Goal: Information Seeking & Learning: Check status

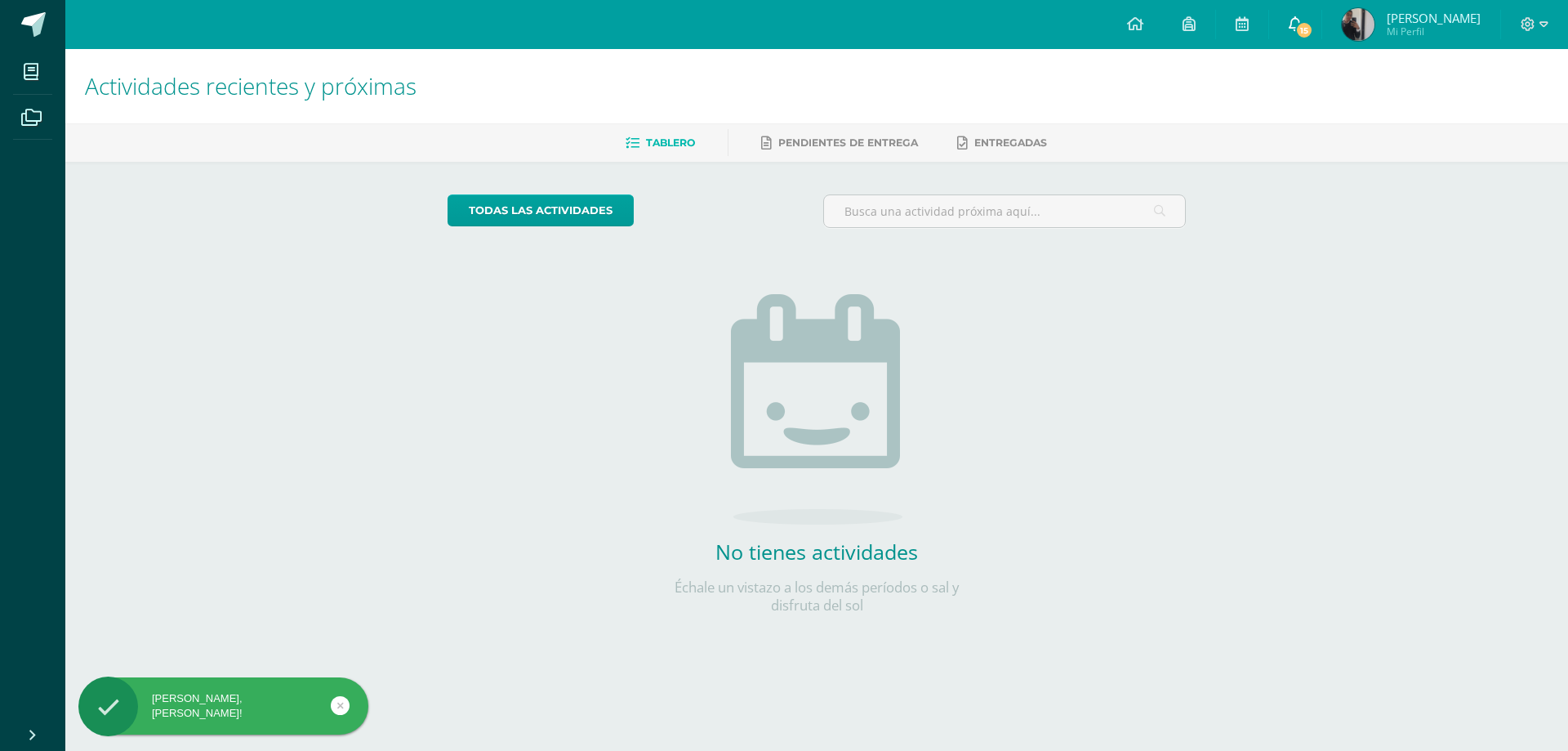
click at [1302, 28] on span "15" at bounding box center [1305, 30] width 18 height 18
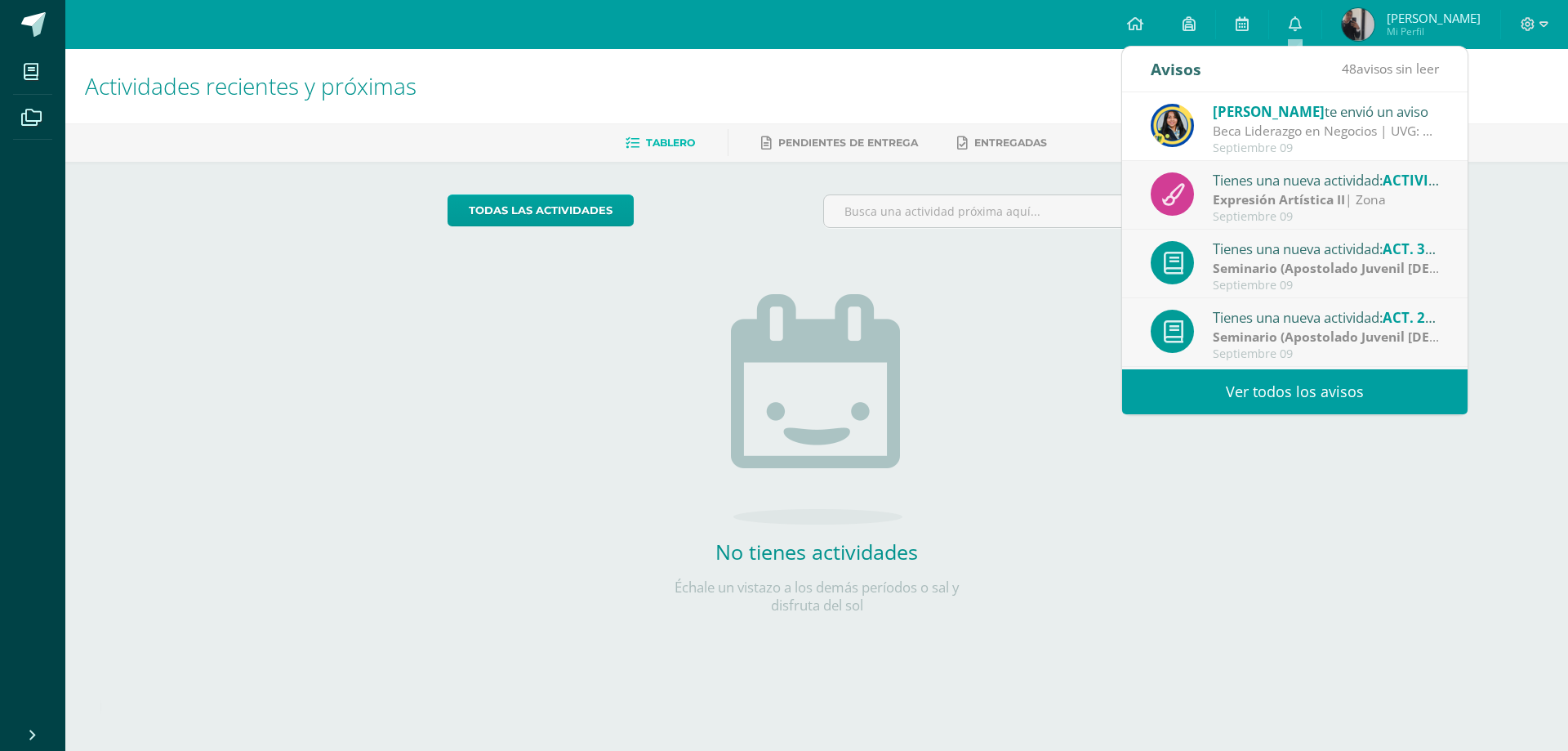
click at [1039, 258] on div "todas las Actividades No tienes actividades Échale un vistazo a los demás perío…" at bounding box center [817, 413] width 804 height 505
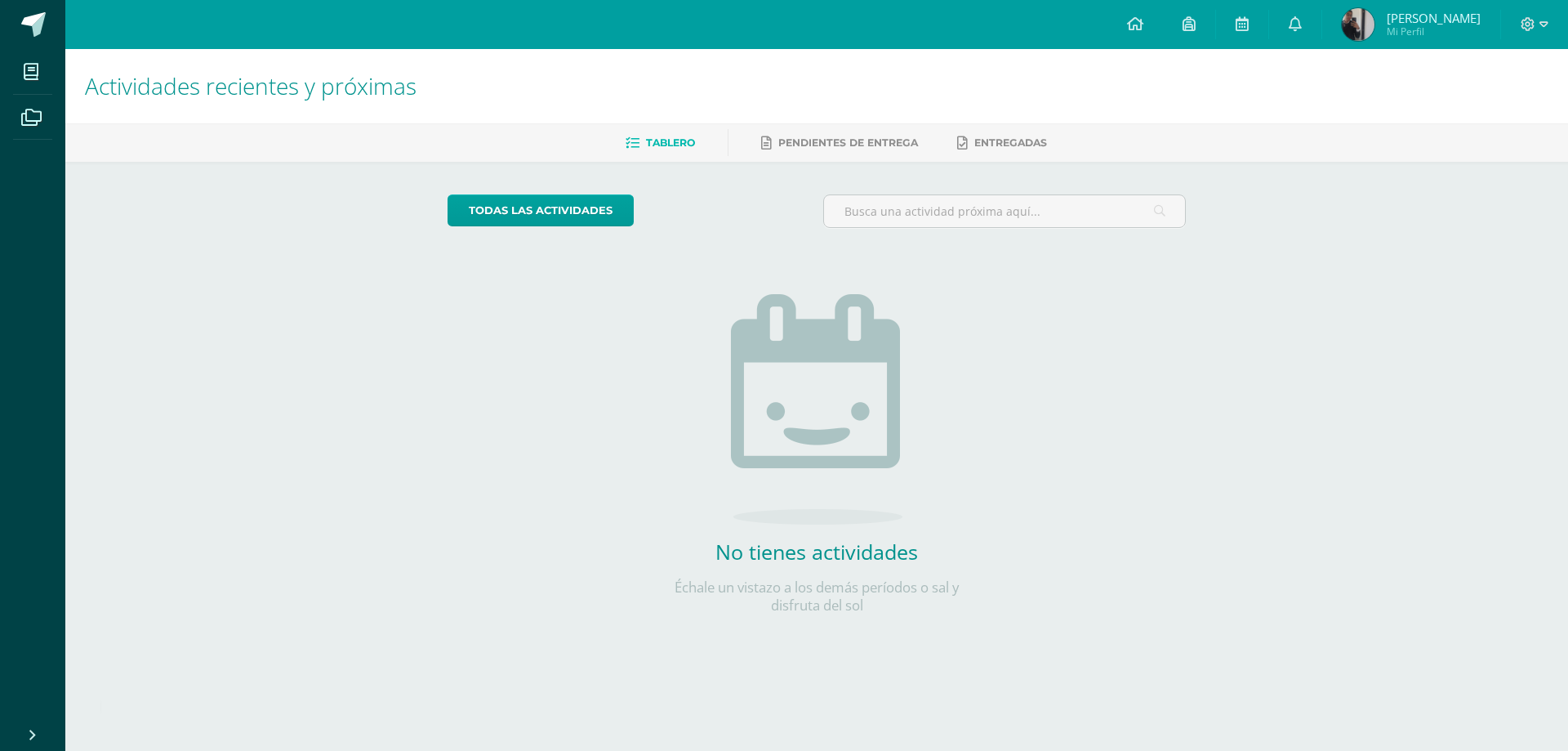
click at [1416, 18] on span "[PERSON_NAME]" at bounding box center [1434, 18] width 94 height 16
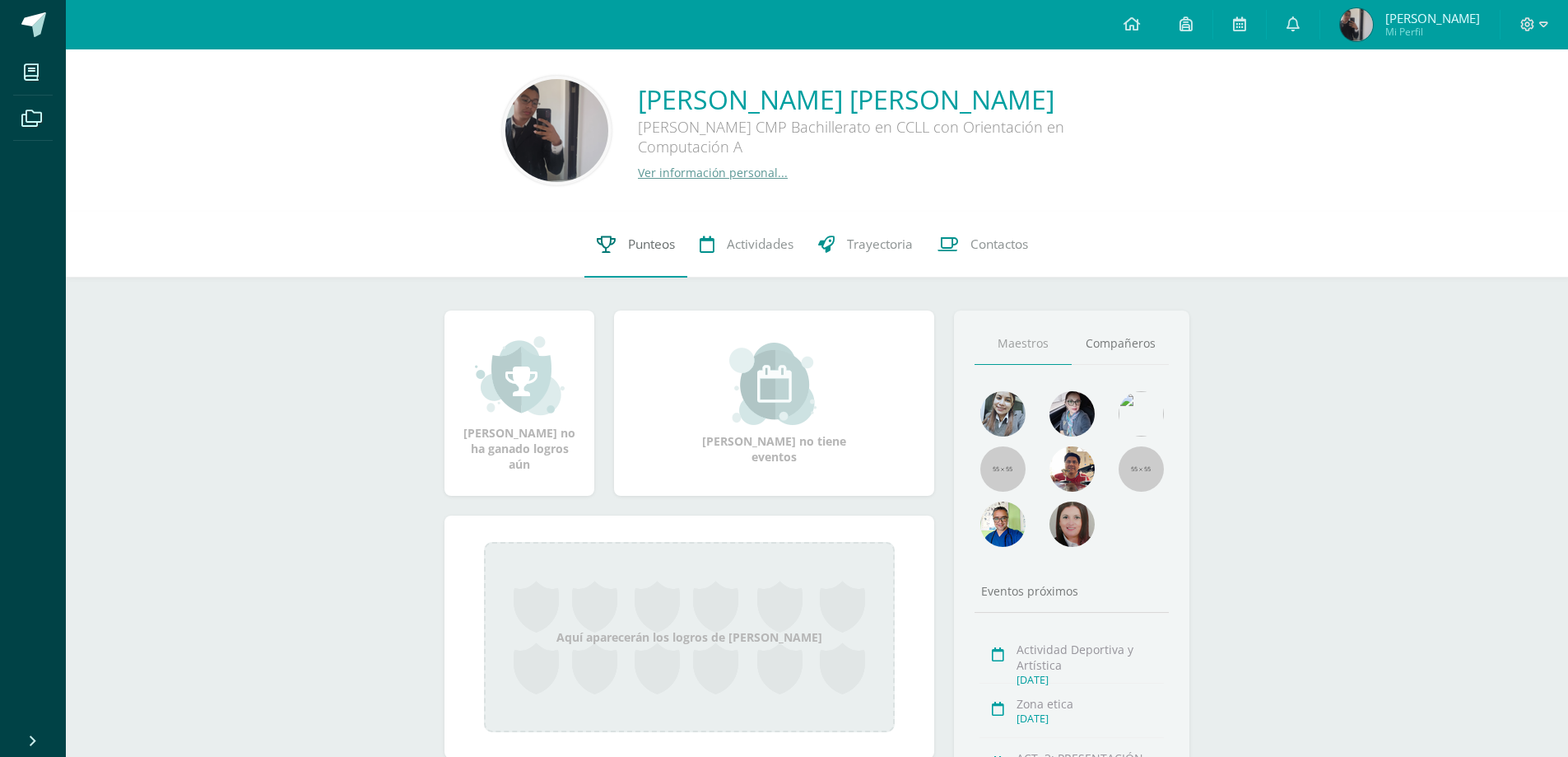
click at [650, 248] on span "Punteos" at bounding box center [651, 244] width 47 height 17
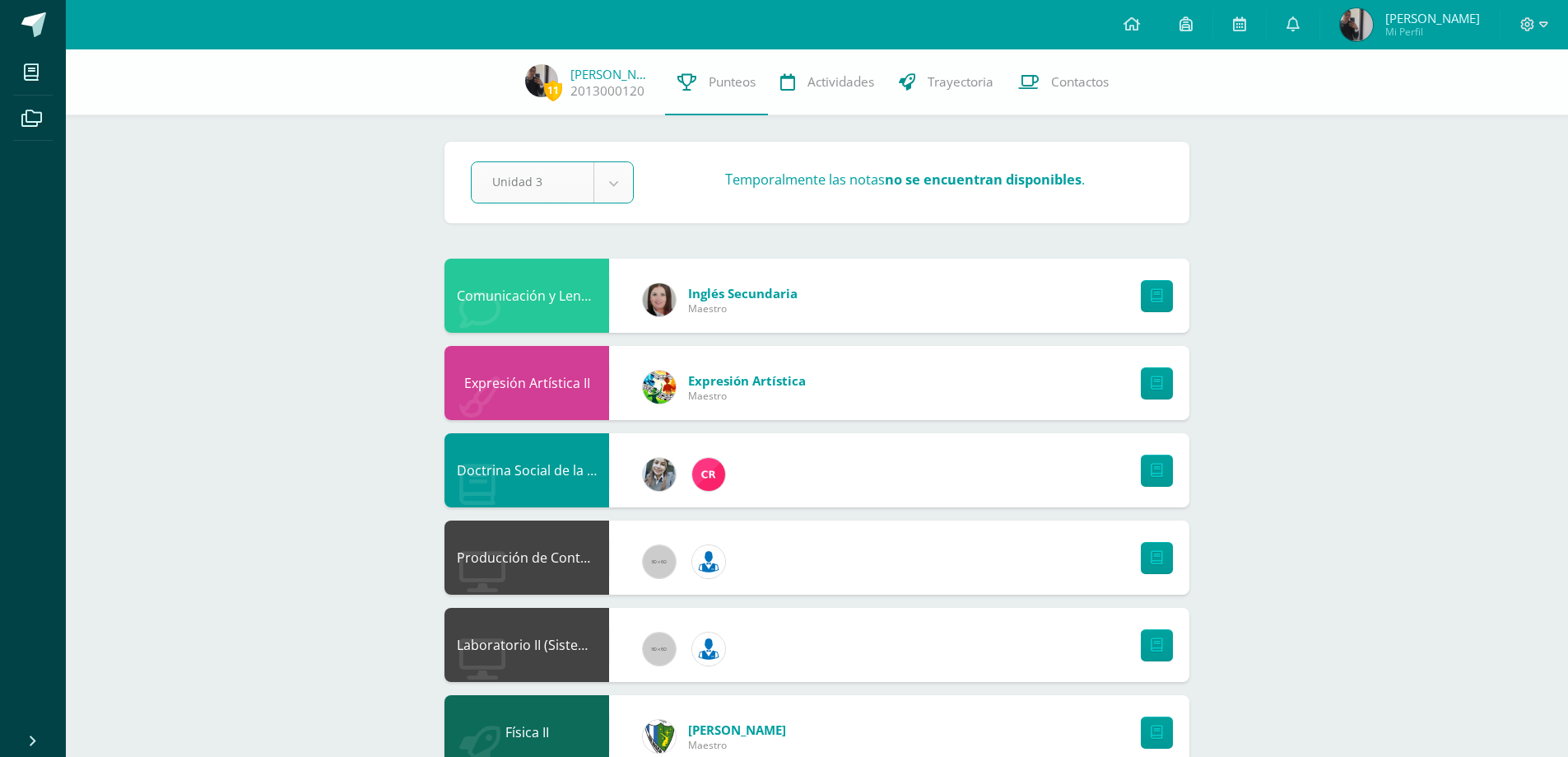
select select "Unidad 3"
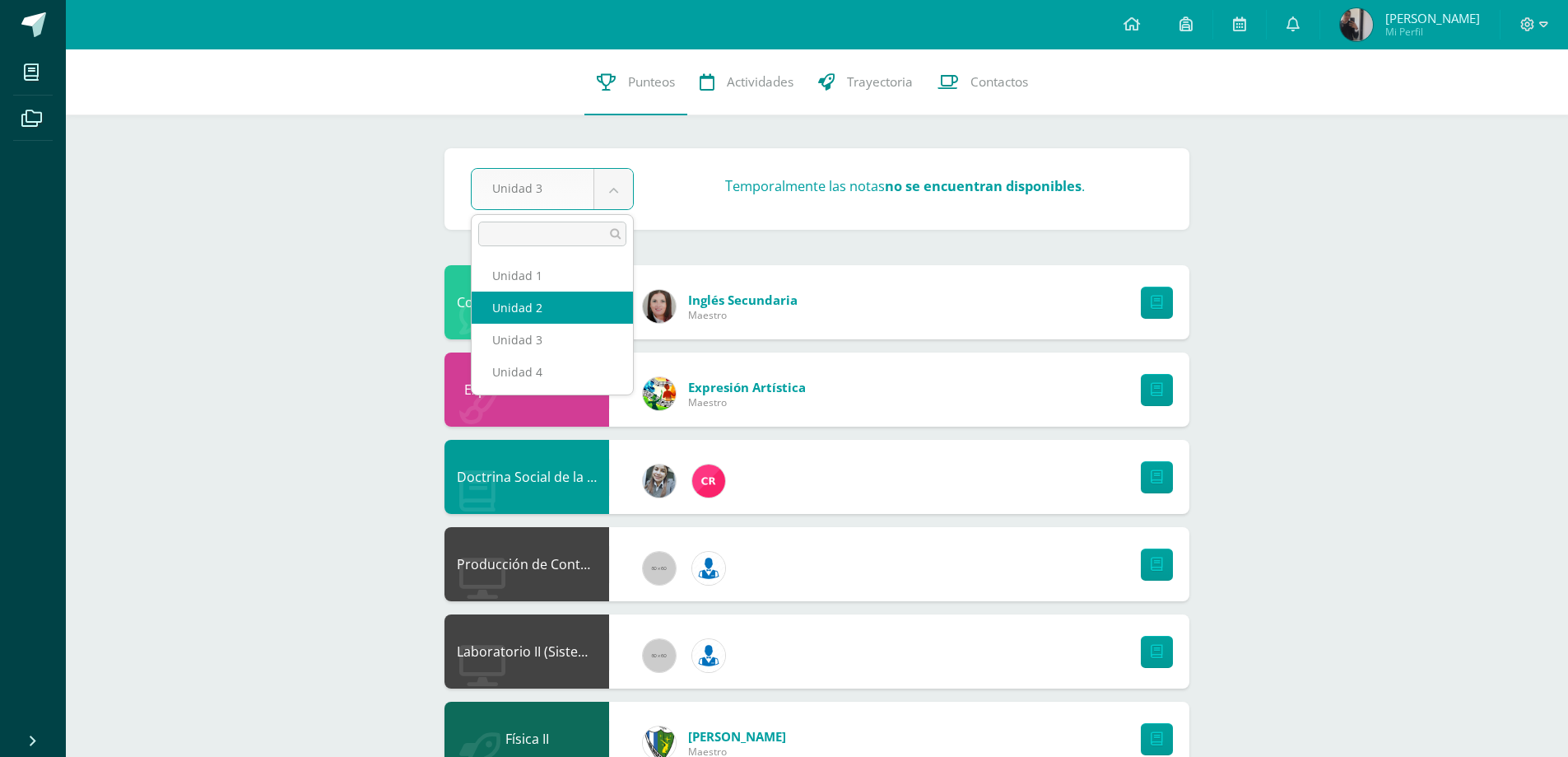
select select "Unidad 2"
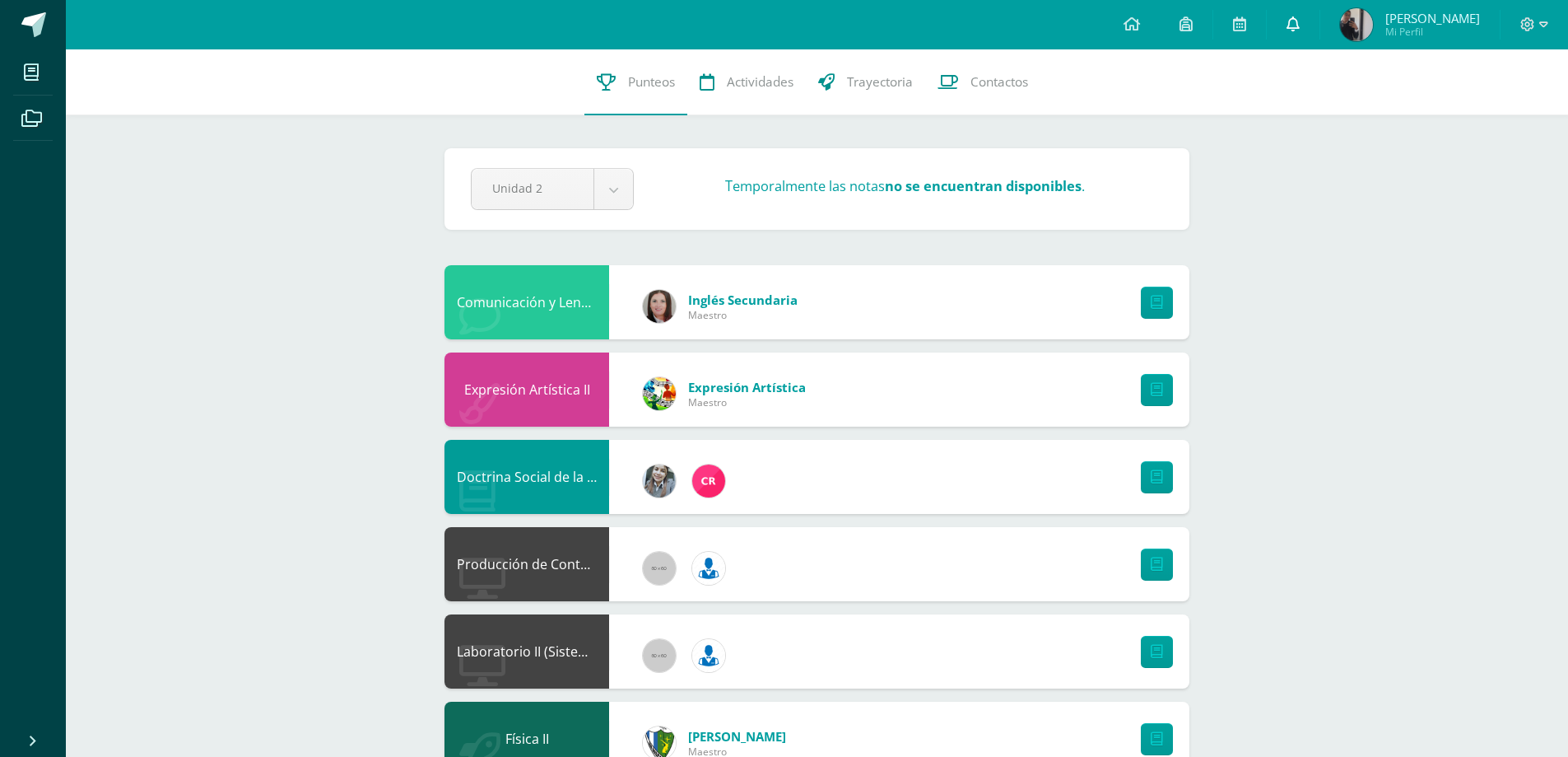
drag, startPoint x: 1298, startPoint y: 22, endPoint x: 1301, endPoint y: 32, distance: 10.4
click at [1297, 22] on icon at bounding box center [1293, 24] width 13 height 15
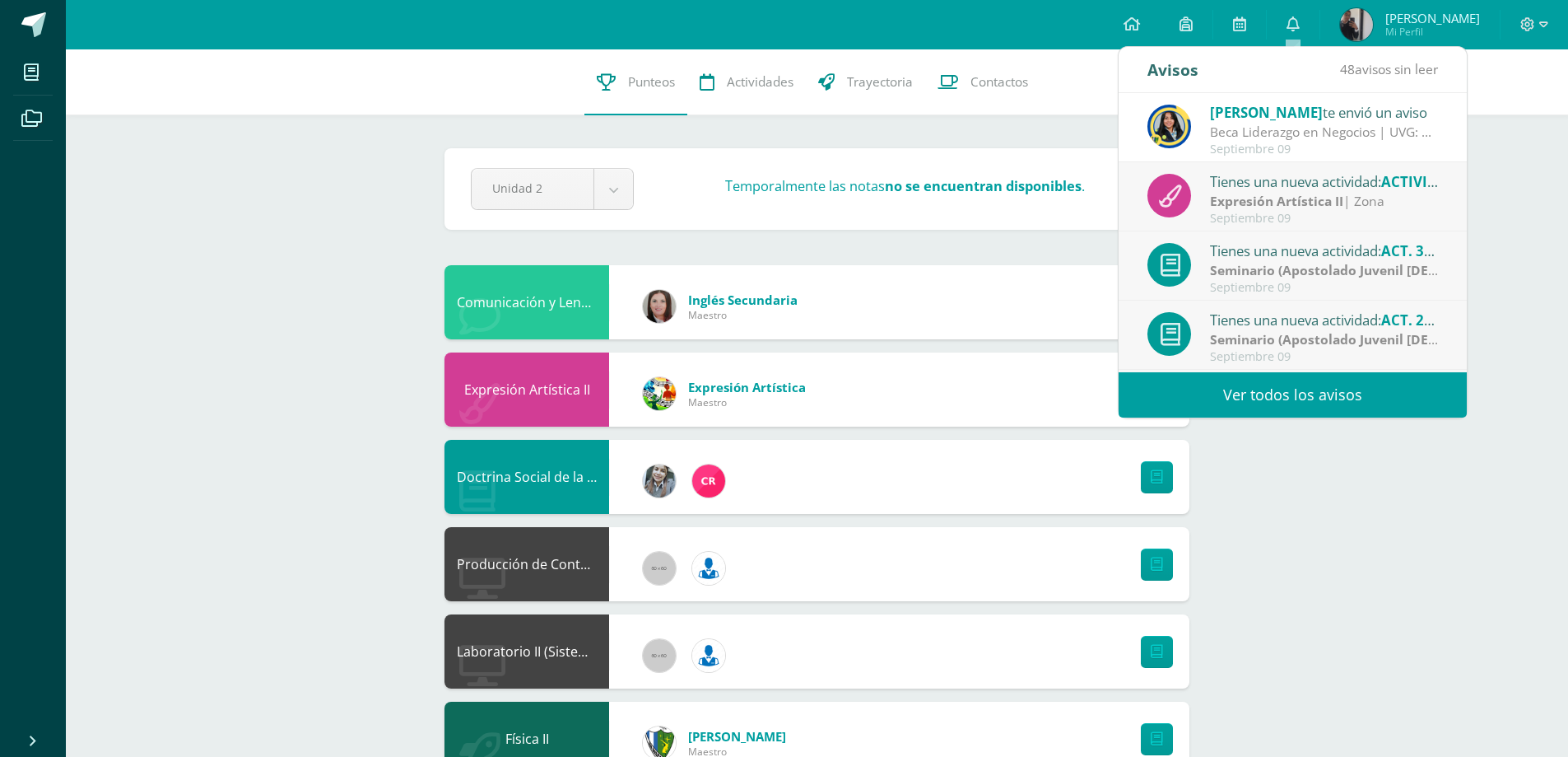
click at [1283, 203] on strong "Expresión Artística II" at bounding box center [1277, 201] width 134 height 18
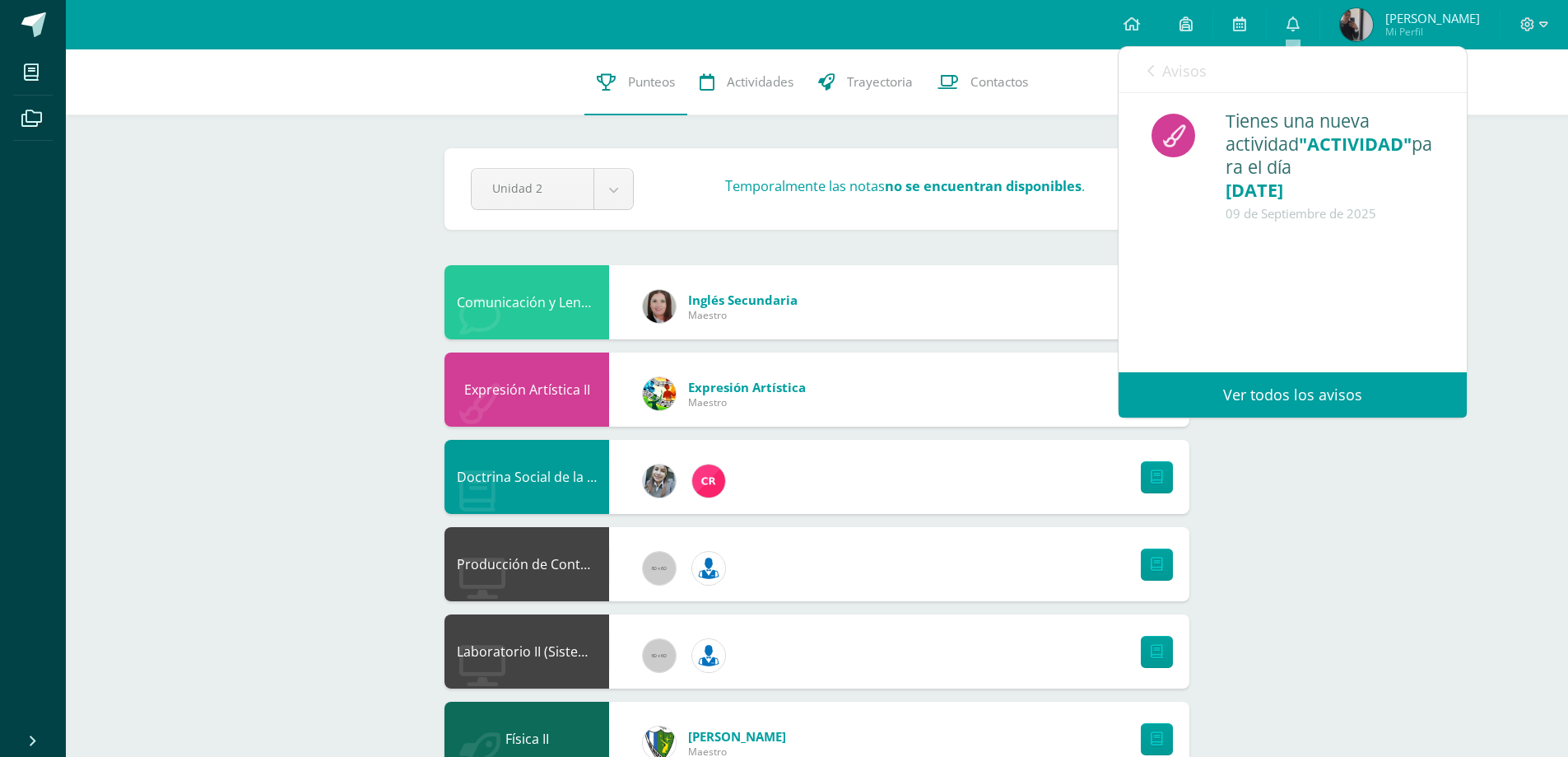
click at [1146, 68] on div "Avisos 47 avisos sin leer Avisos" at bounding box center [1293, 71] width 348 height 46
click at [1152, 71] on icon at bounding box center [1151, 71] width 7 height 13
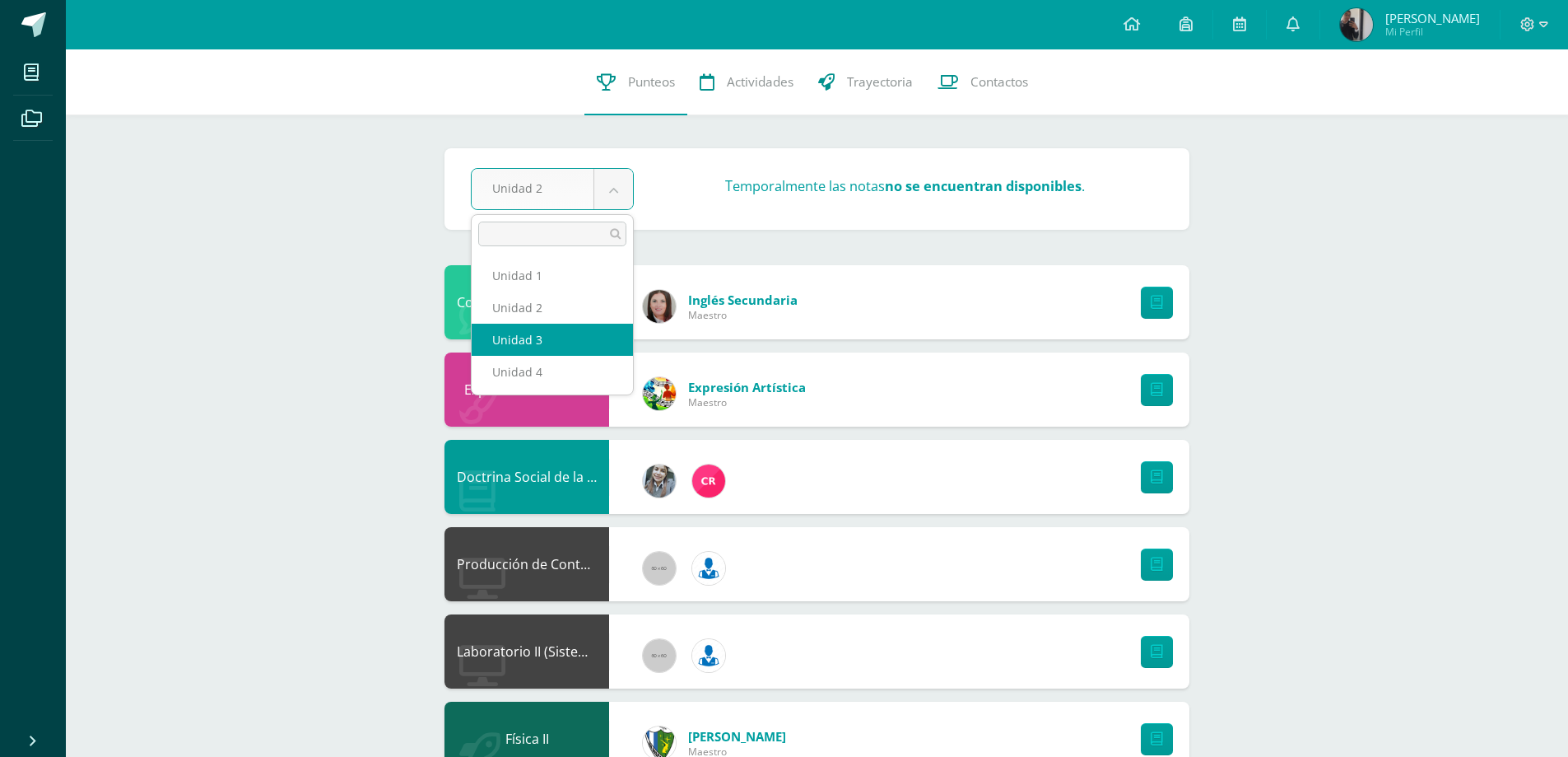
select select "Unidad 3"
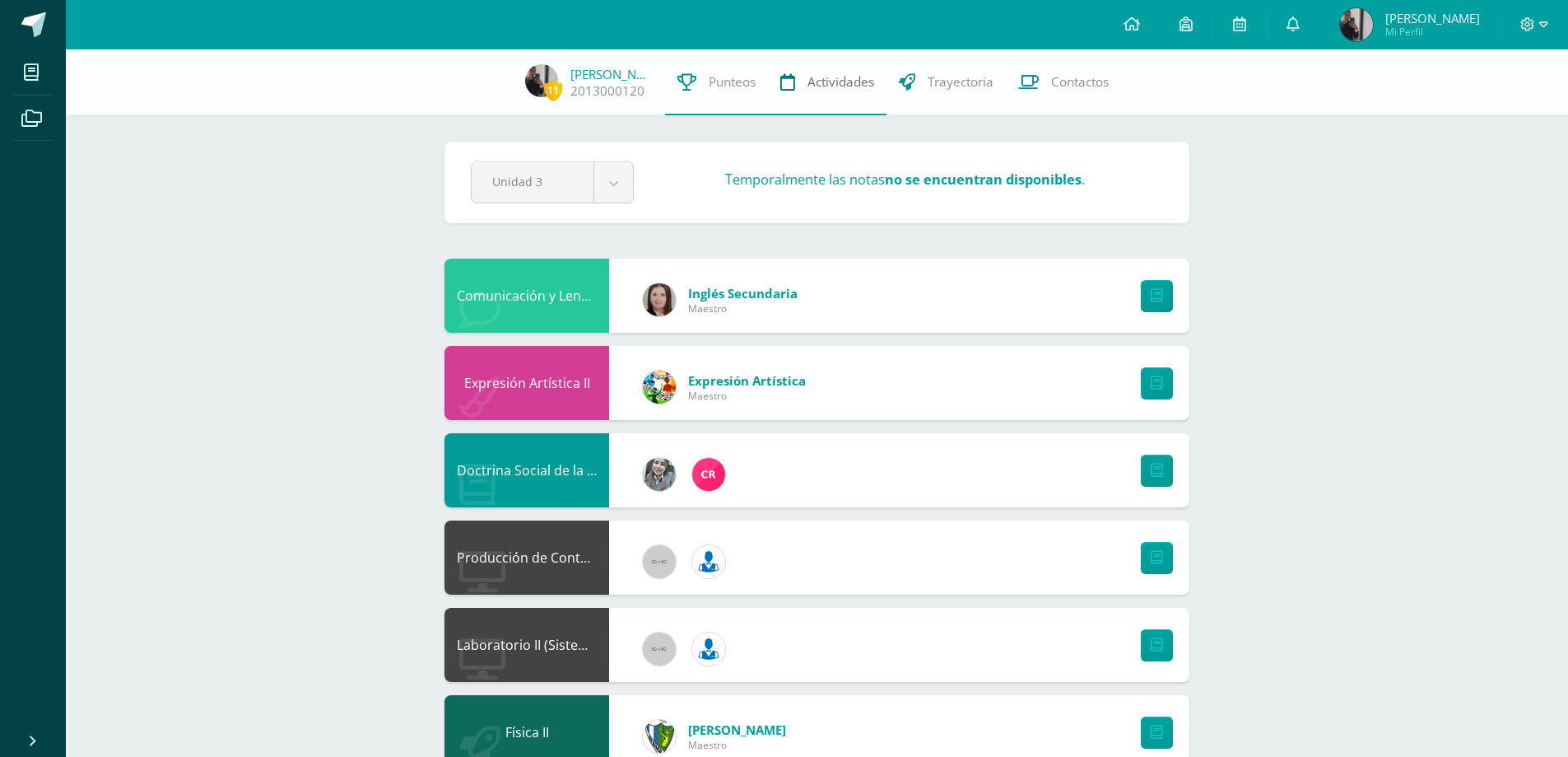
click at [823, 83] on span "Actividades" at bounding box center [840, 81] width 66 height 17
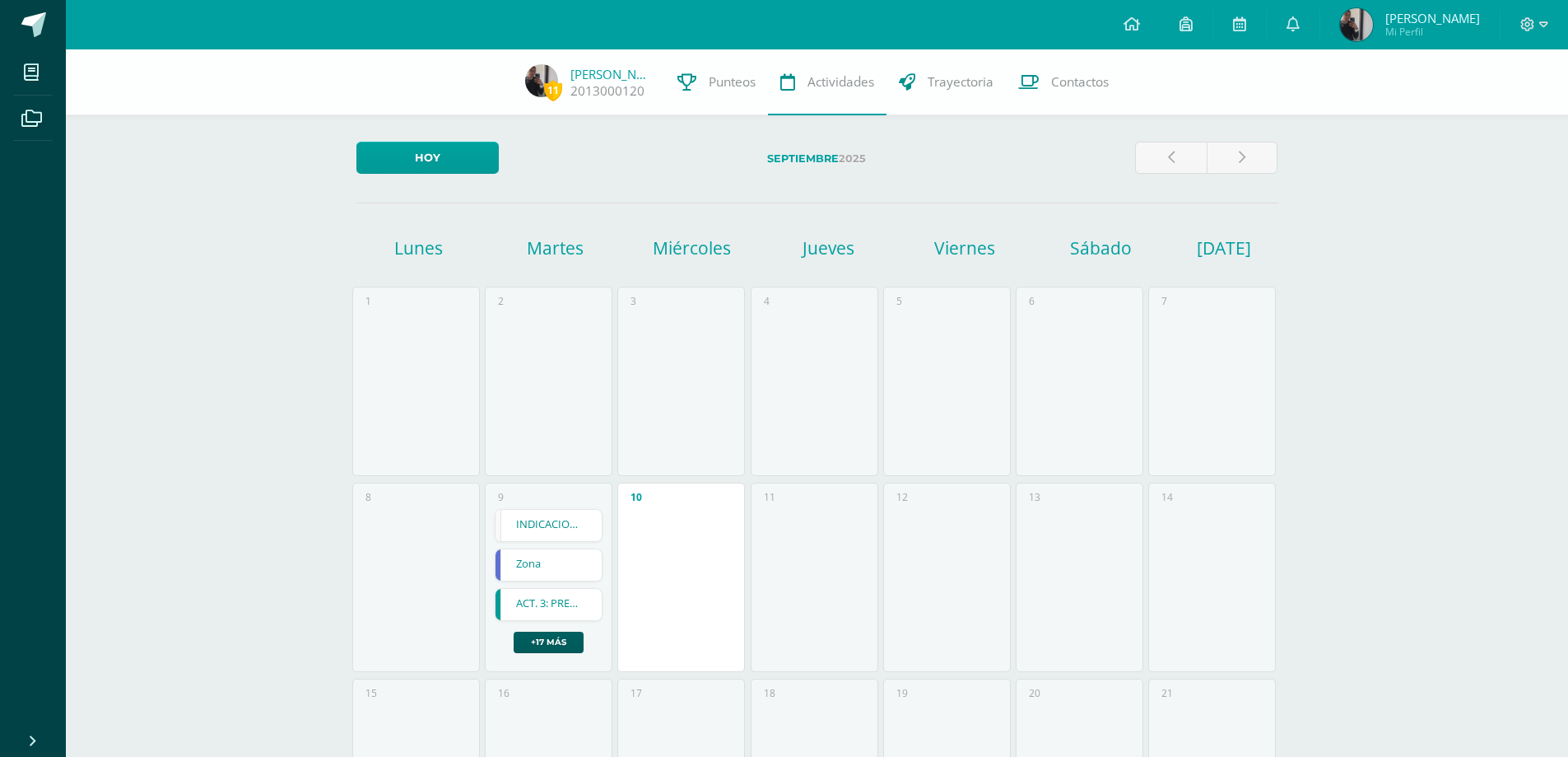
click at [976, 91] on link "Trayectoria" at bounding box center [947, 82] width 119 height 66
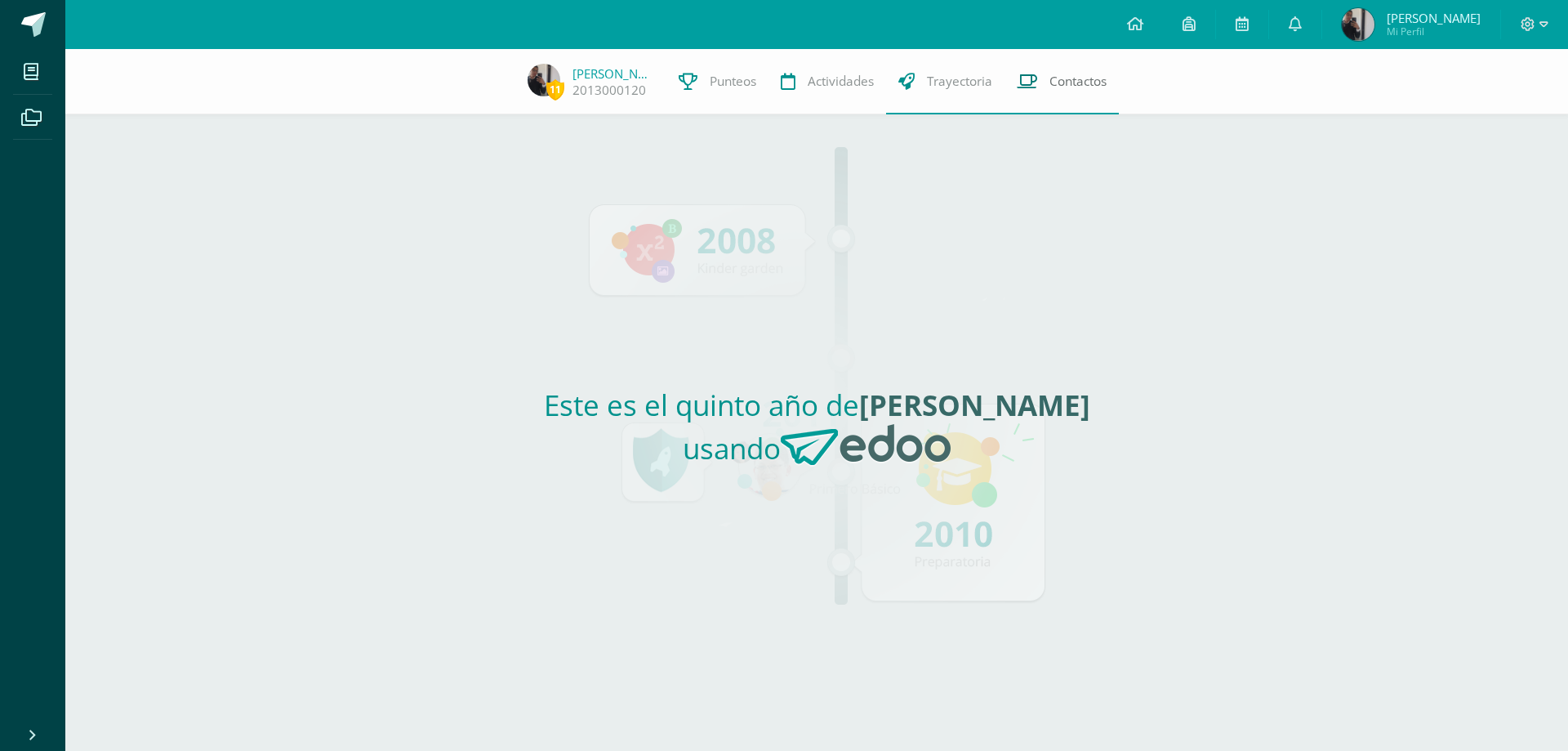
click at [1079, 93] on link "Contactos" at bounding box center [1062, 82] width 114 height 65
click at [1185, 22] on icon at bounding box center [1189, 24] width 13 height 15
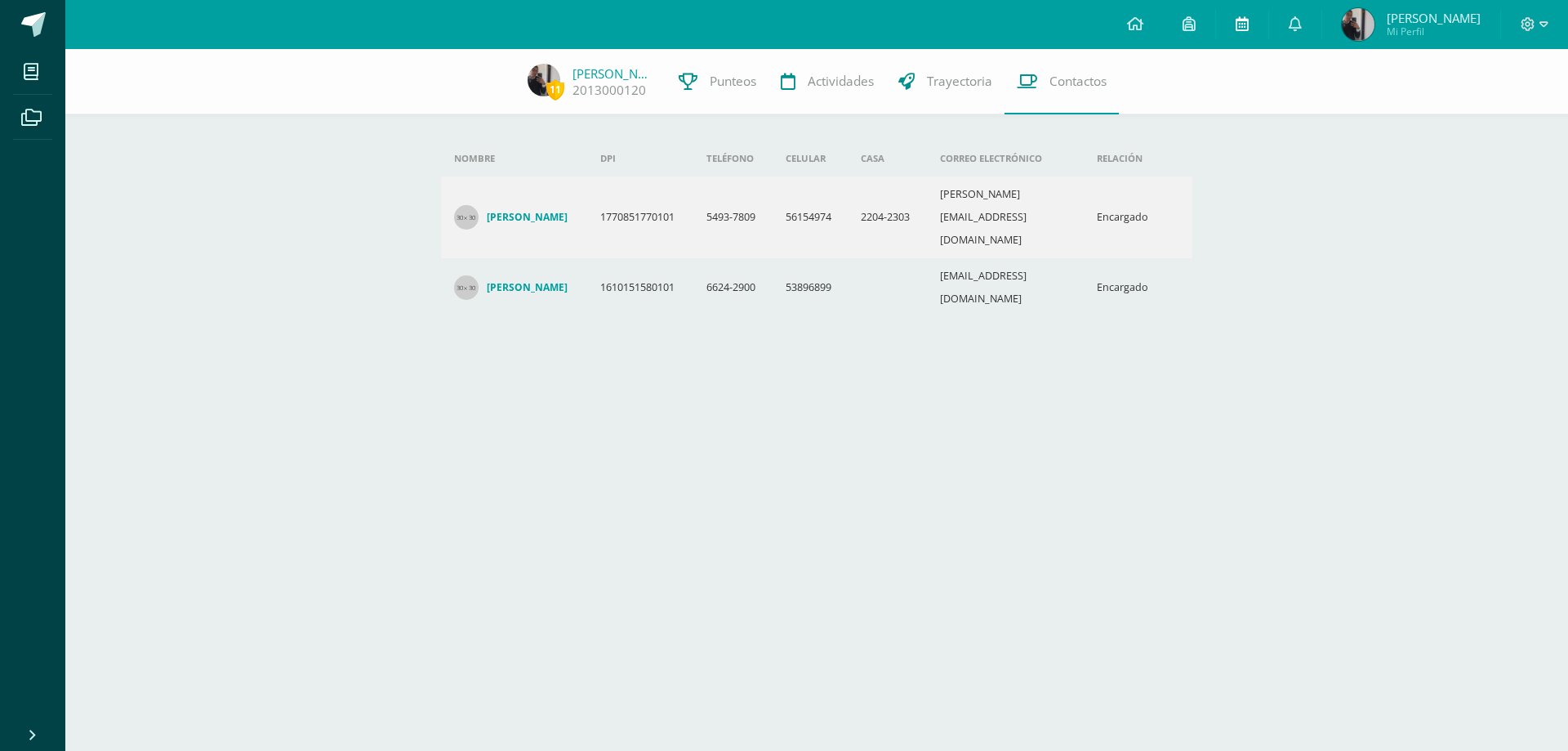
click at [1249, 21] on link at bounding box center [1243, 25] width 53 height 49
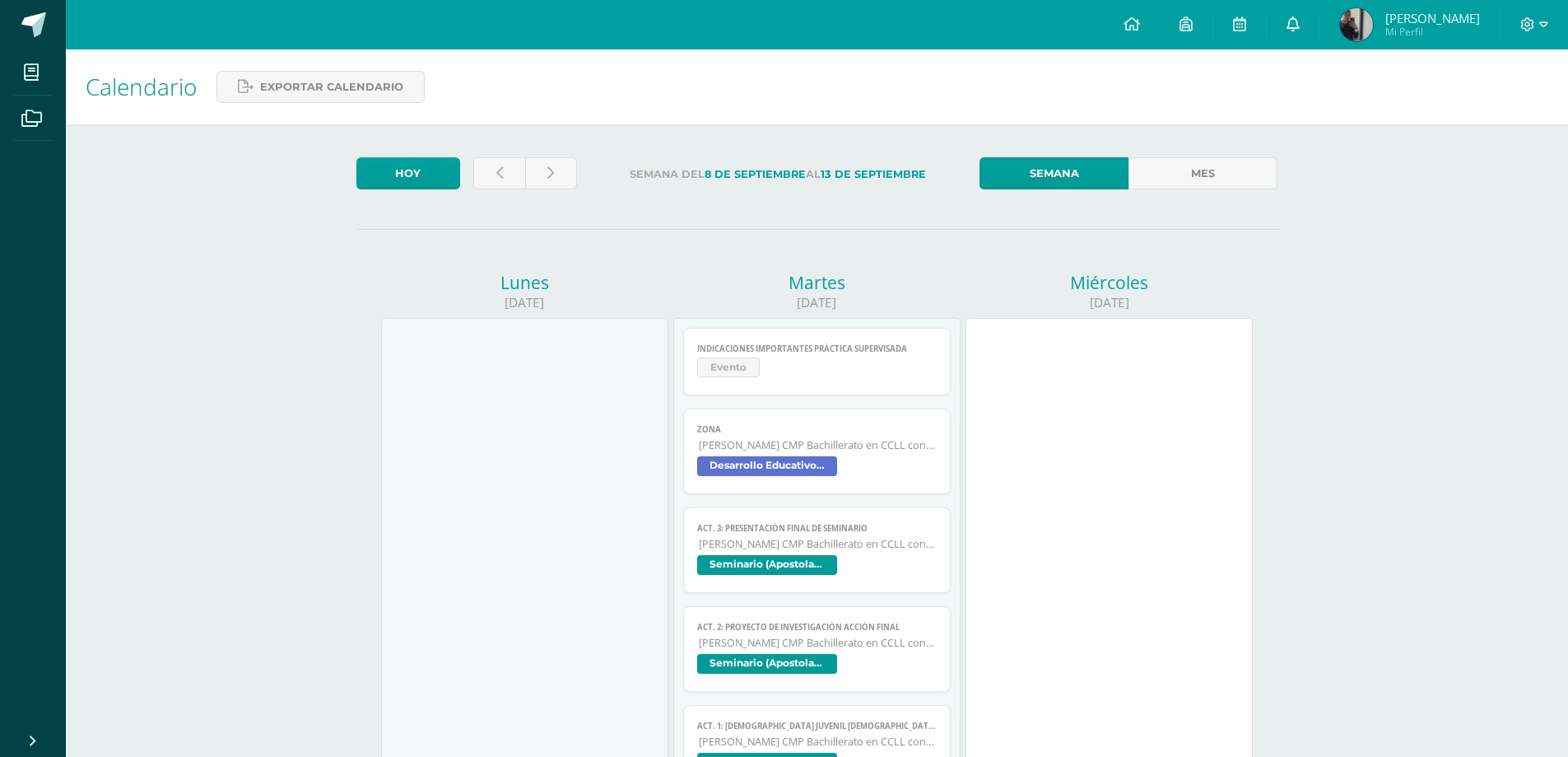
click at [1289, 27] on icon at bounding box center [1293, 24] width 13 height 15
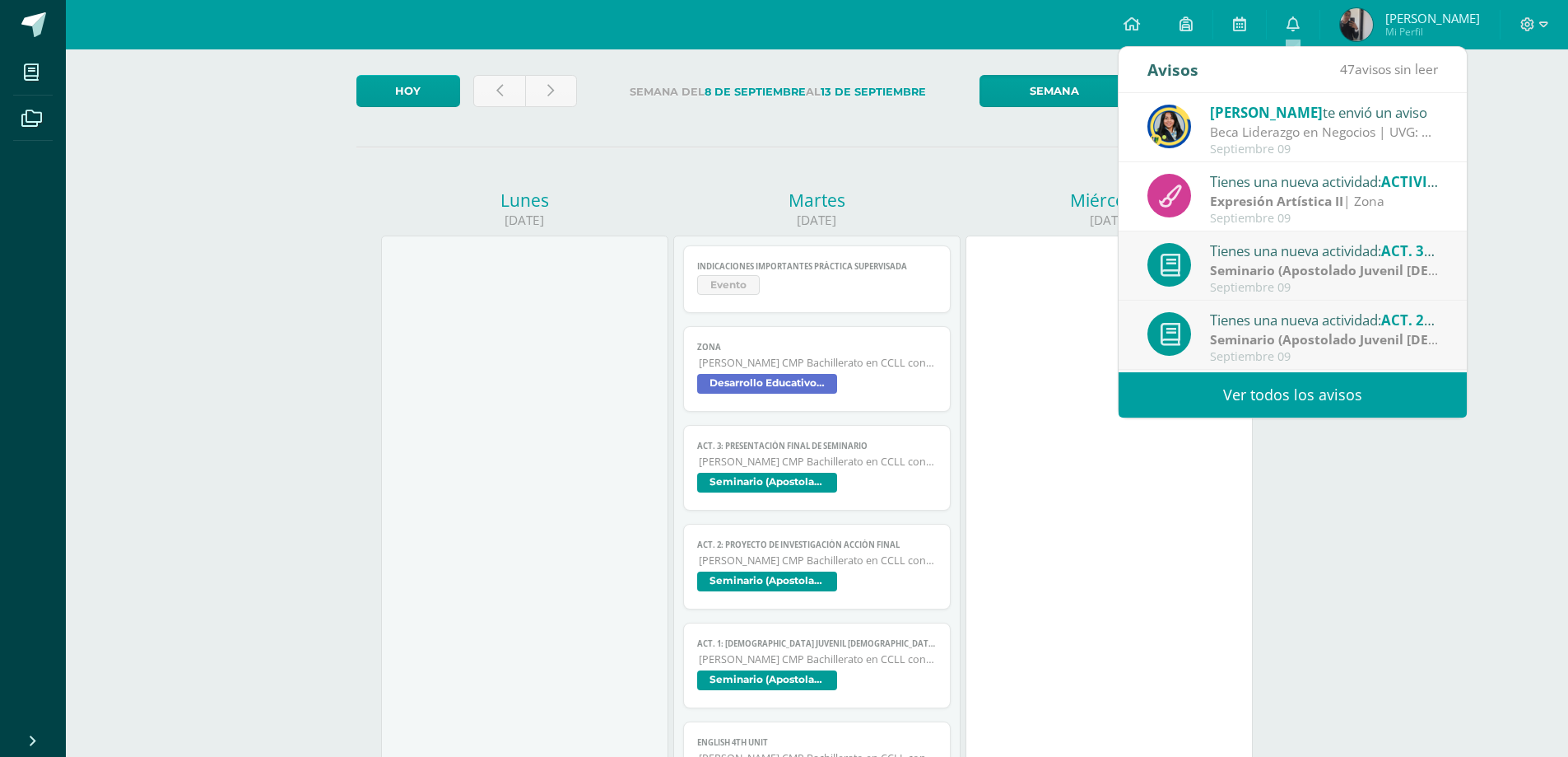
click at [1283, 134] on div "Beca Liderazgo en Negocios | UVG: Gusto en saludarlos chicos, que estén brillan…" at bounding box center [1325, 132] width 229 height 19
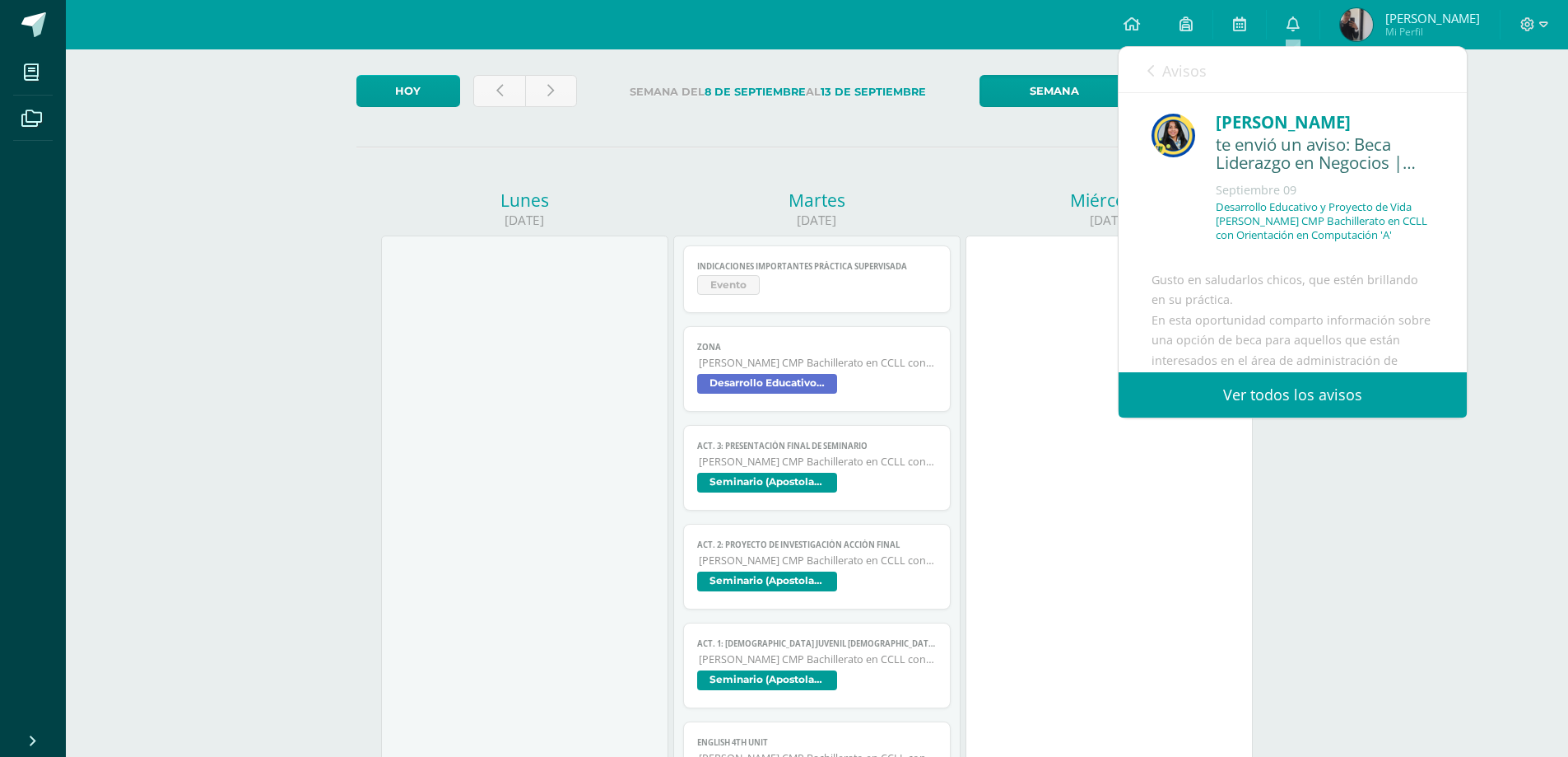
click at [986, 201] on div "Miércoles" at bounding box center [1109, 200] width 287 height 23
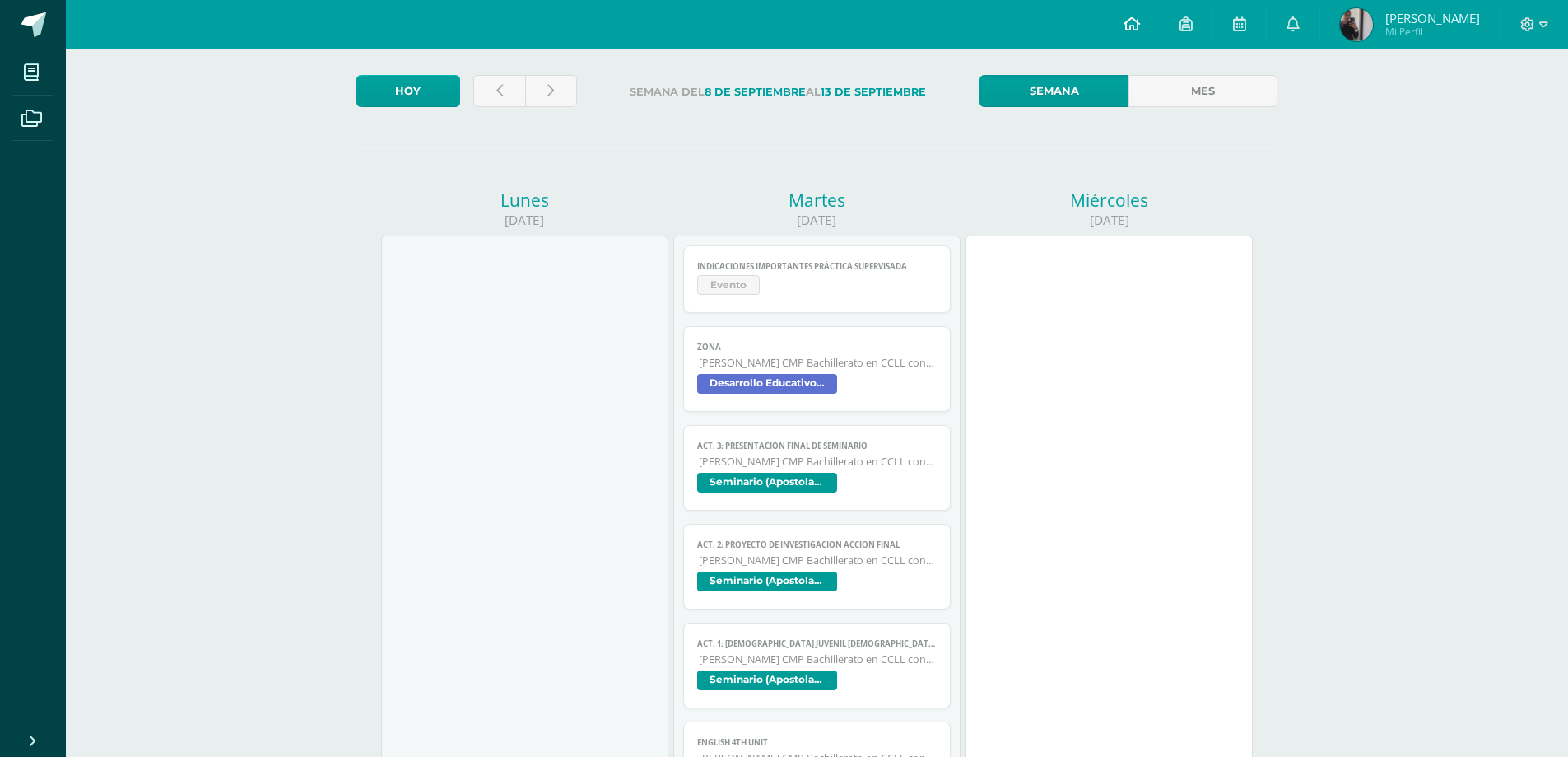
click at [1132, 25] on icon at bounding box center [1132, 24] width 17 height 15
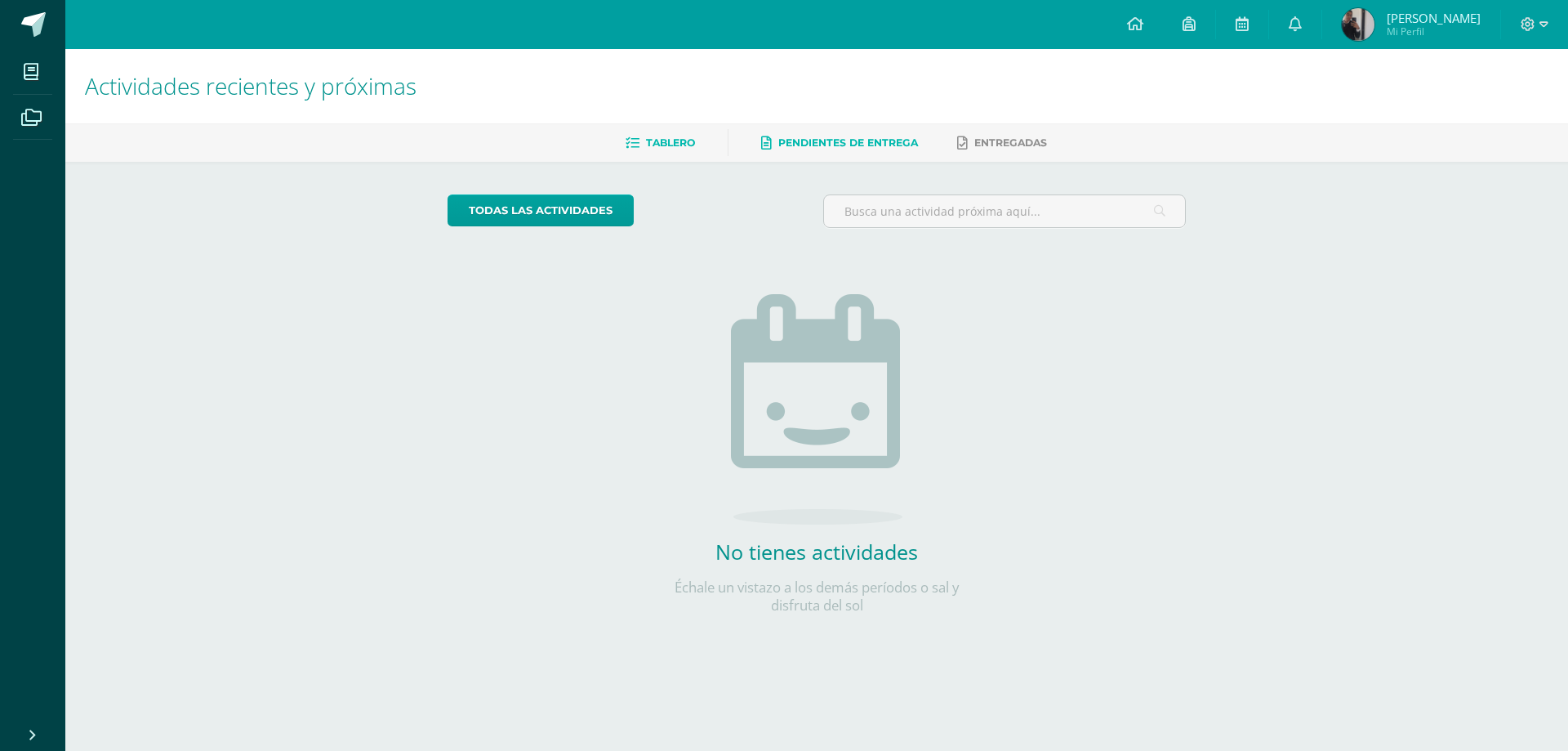
click at [848, 144] on span "Pendientes de entrega" at bounding box center [849, 142] width 140 height 12
click at [1023, 146] on span "Entregadas" at bounding box center [1011, 142] width 72 height 12
click at [647, 141] on span "Tablero" at bounding box center [671, 142] width 49 height 12
click at [1431, 23] on span "[PERSON_NAME]" at bounding box center [1434, 18] width 94 height 16
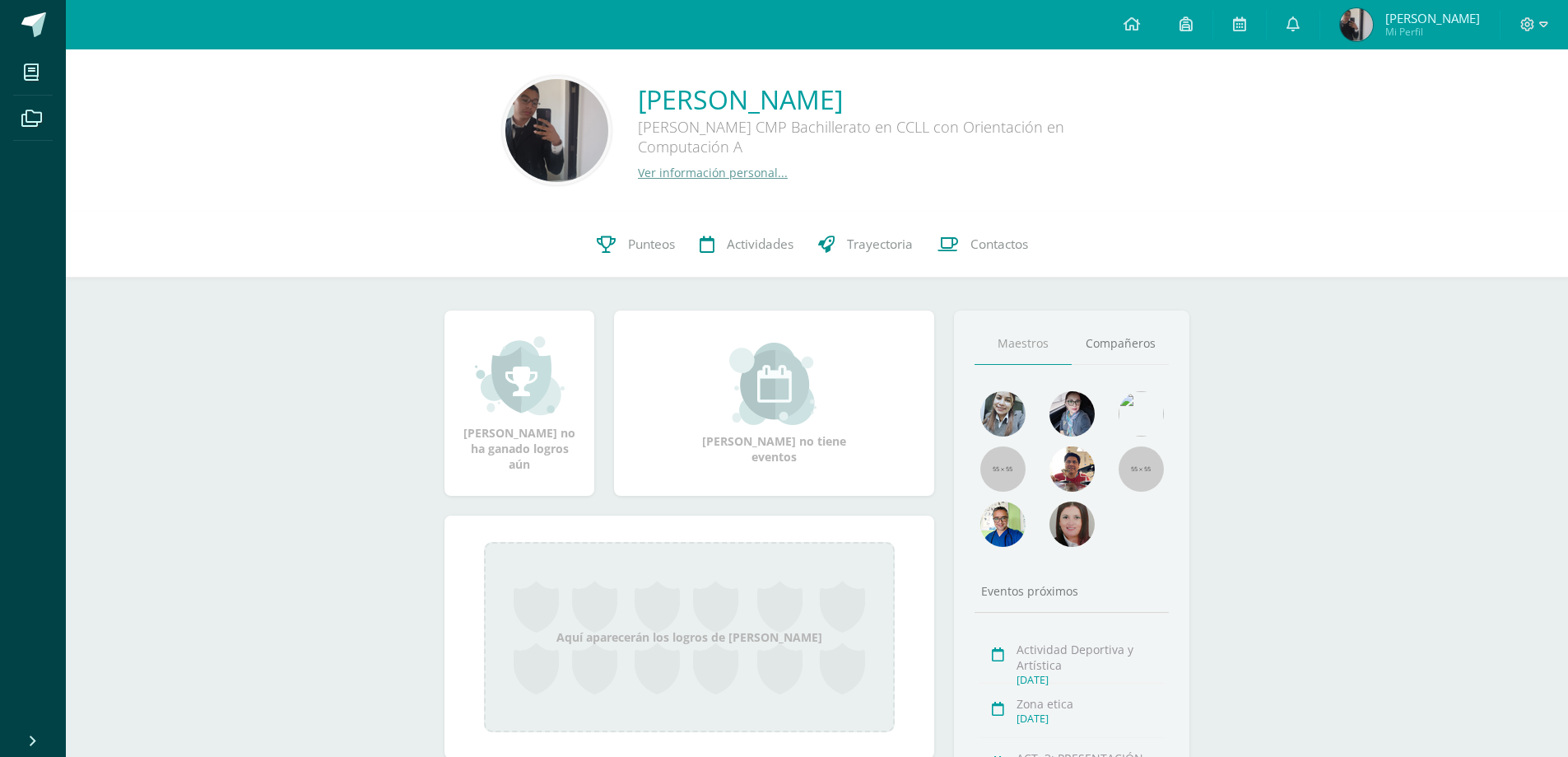
click at [719, 172] on link "Ver información personal..." at bounding box center [713, 172] width 150 height 16
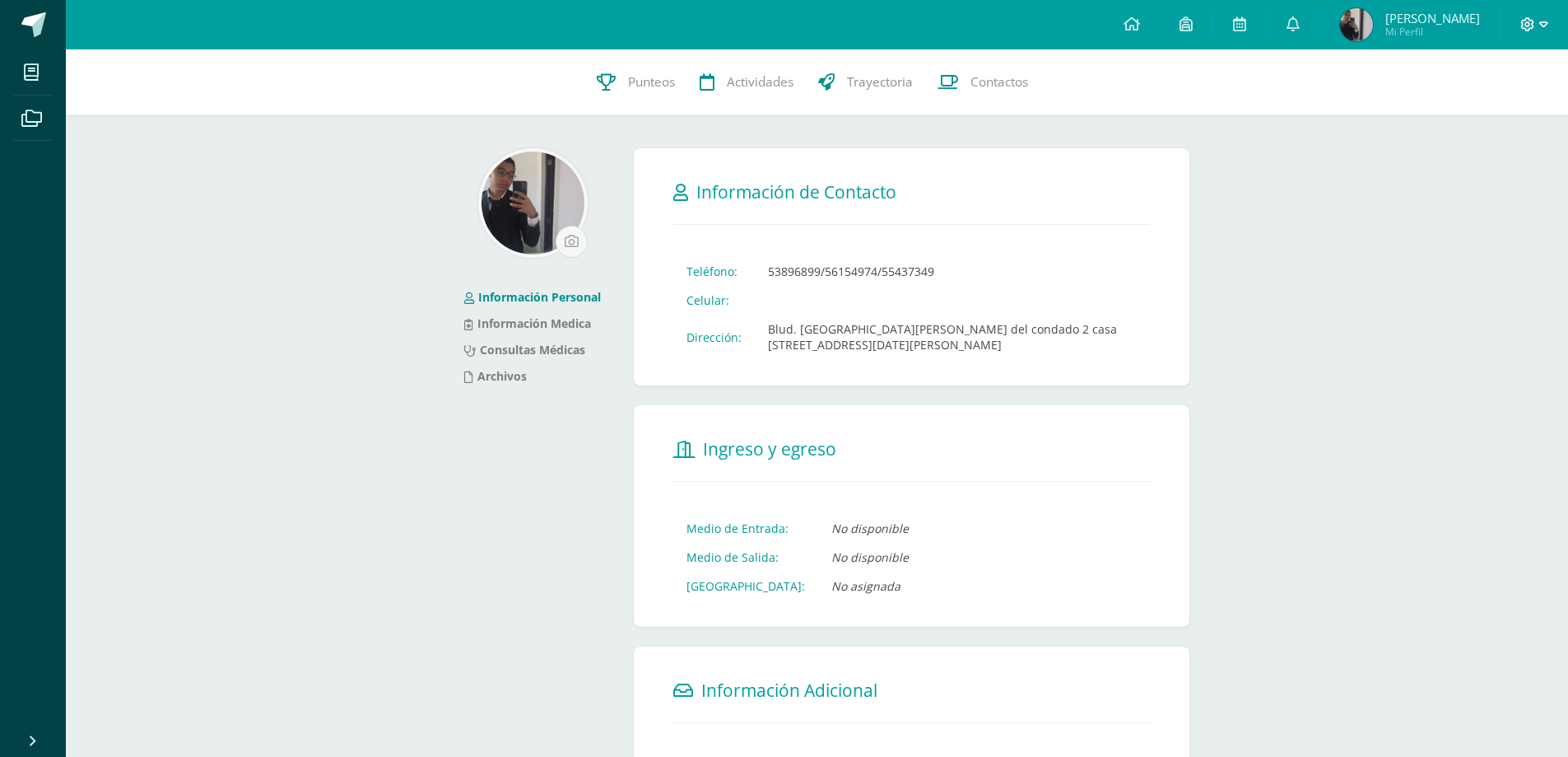
click at [1533, 32] on icon at bounding box center [1528, 25] width 15 height 15
click at [1327, 198] on div "11 [PERSON_NAME] 2013000120 Punteos Actividades Trayectoria Contactos Informaci…" at bounding box center [816, 629] width 1502 height 1160
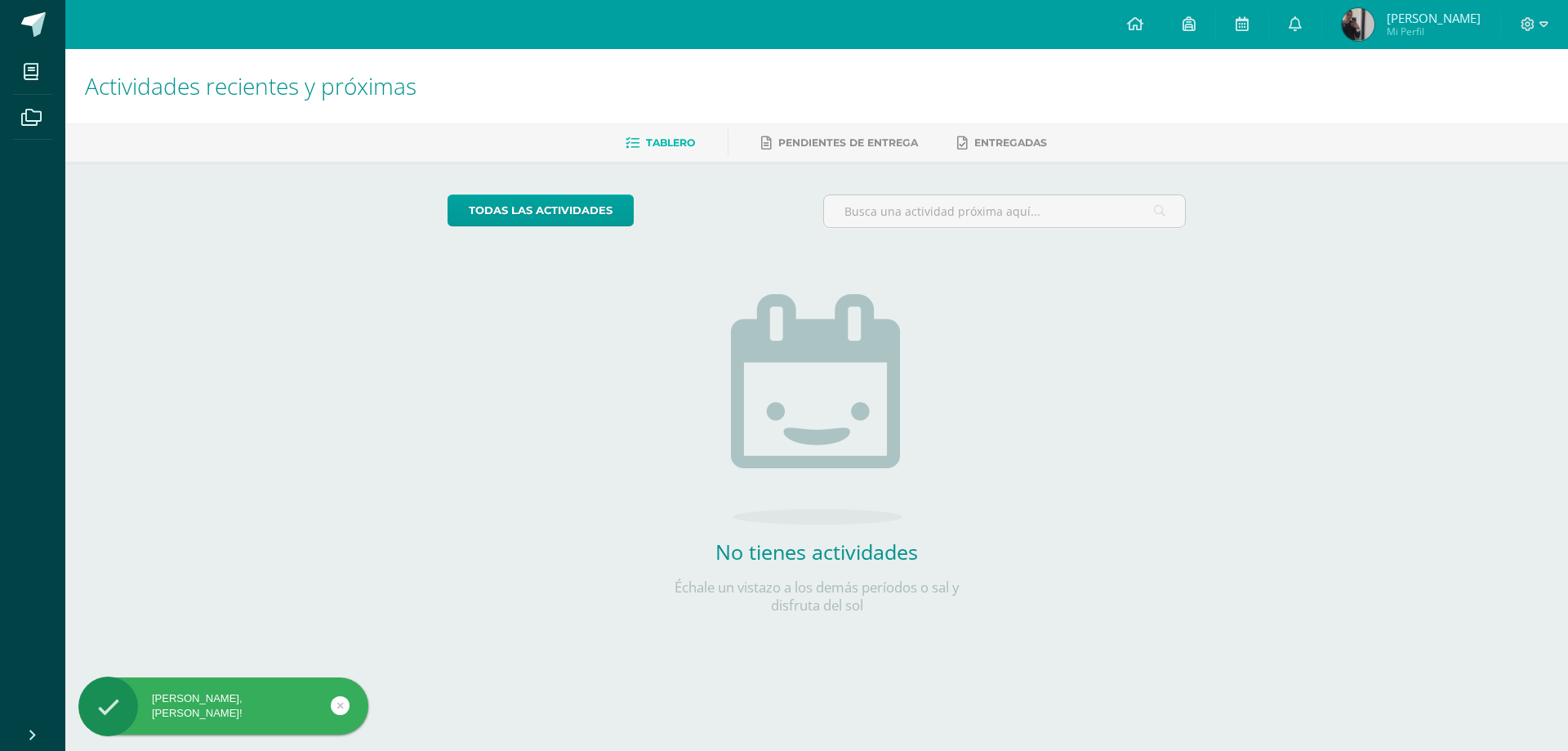
click at [1348, 26] on img at bounding box center [1358, 25] width 33 height 33
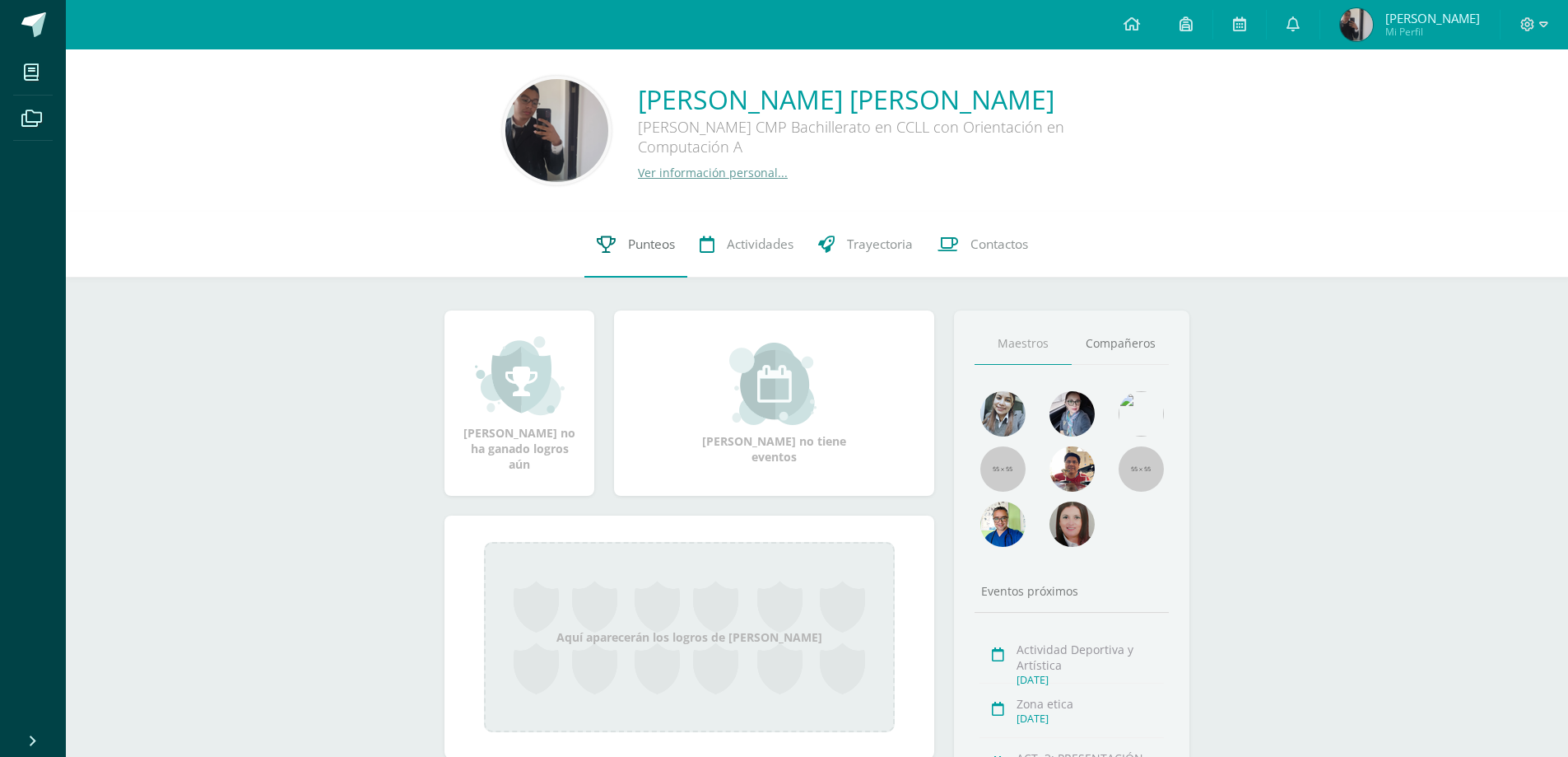
click at [653, 252] on span "Punteos" at bounding box center [651, 244] width 47 height 17
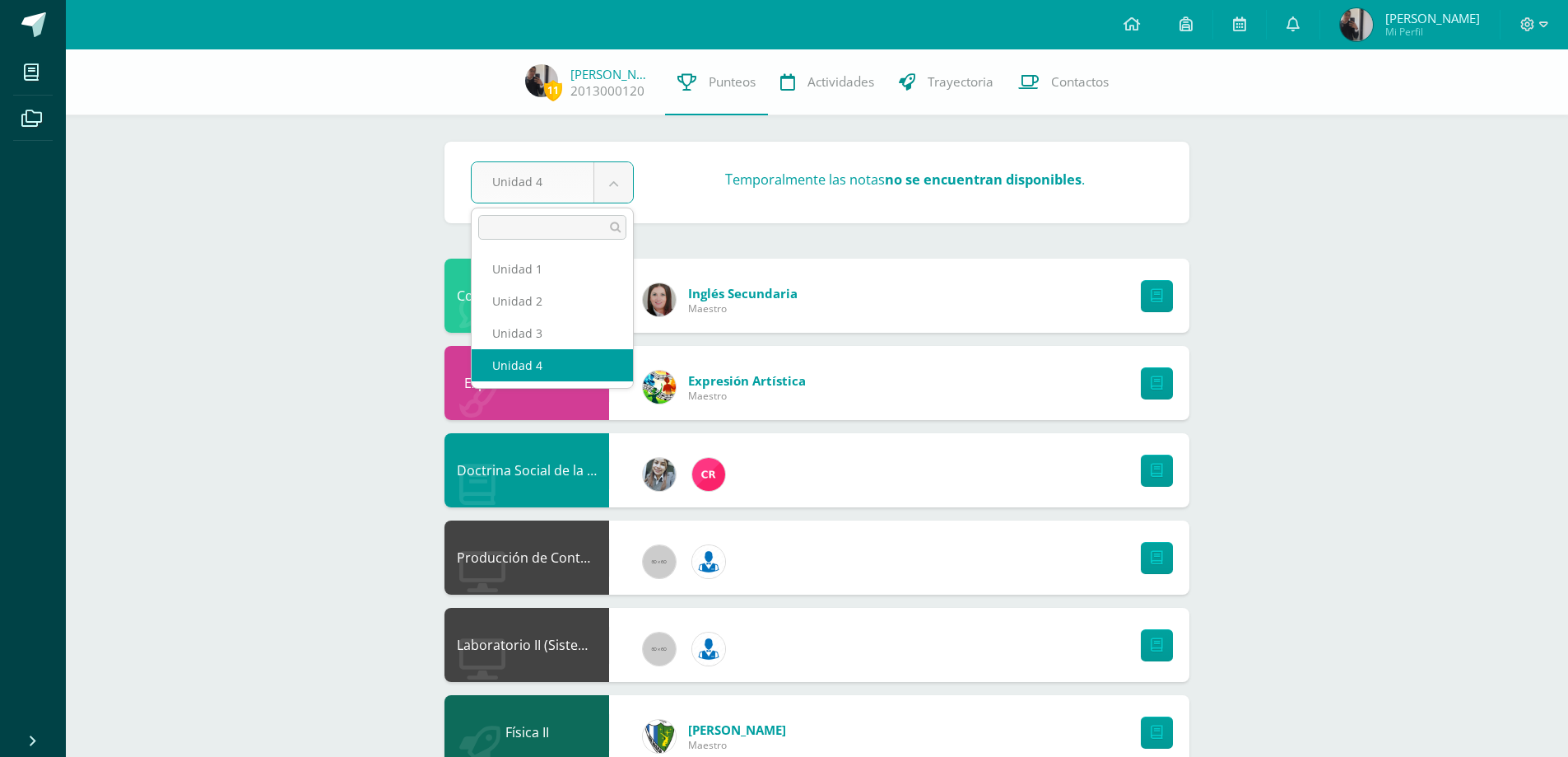
select select "Unidad 3"
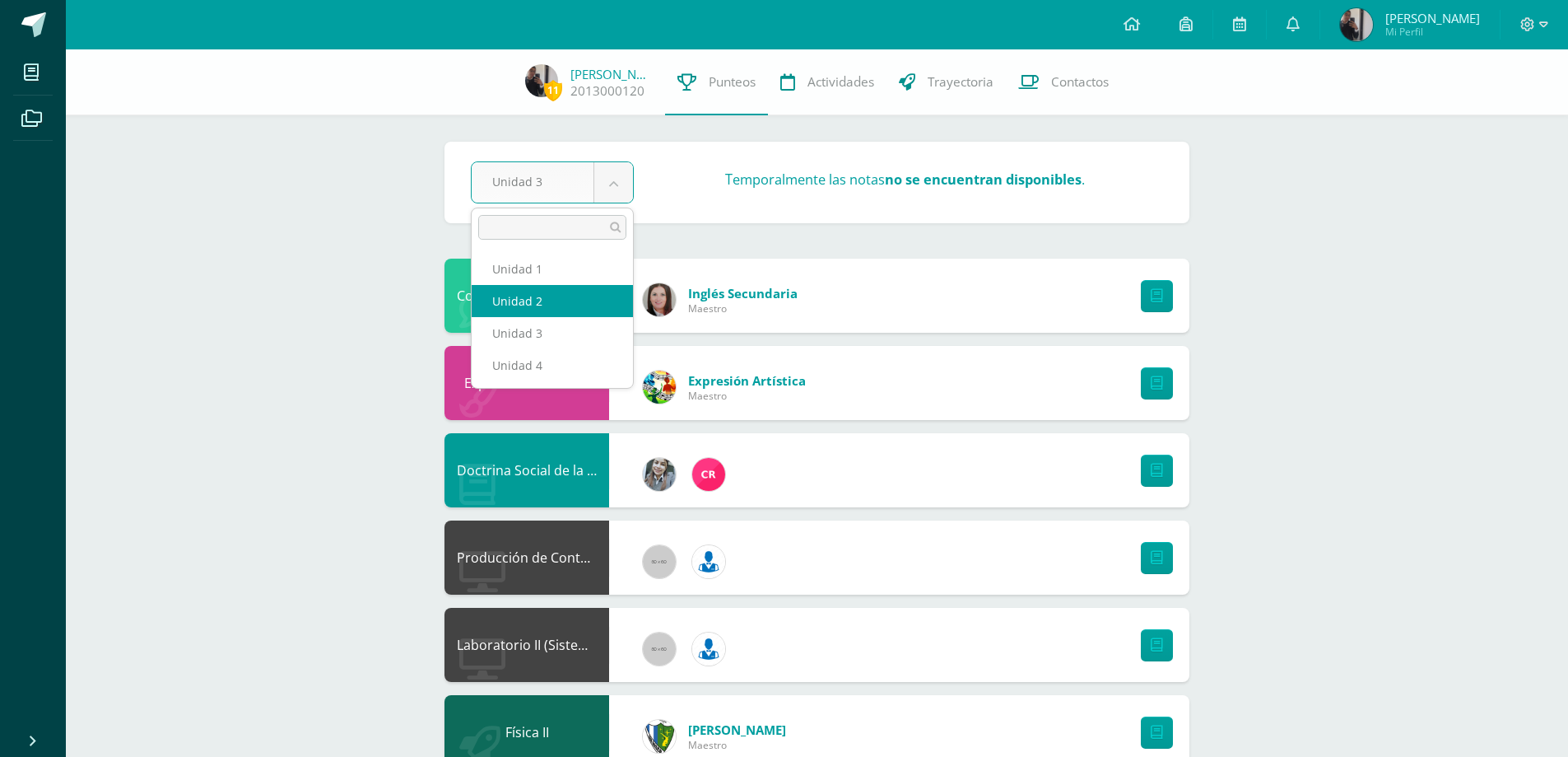
select select "Unidad 2"
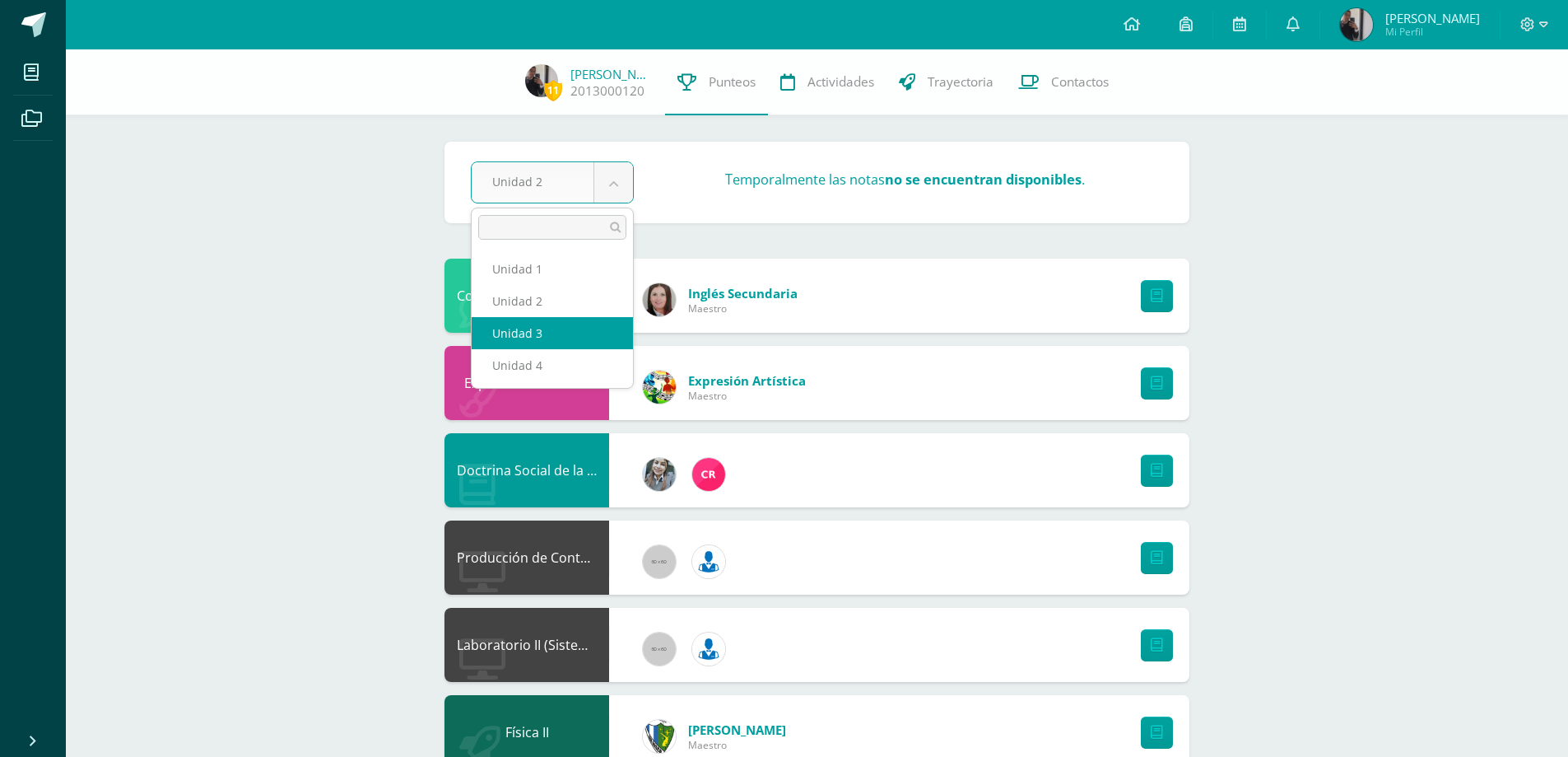
select select "Unidad 3"
